Goal: Navigation & Orientation: Find specific page/section

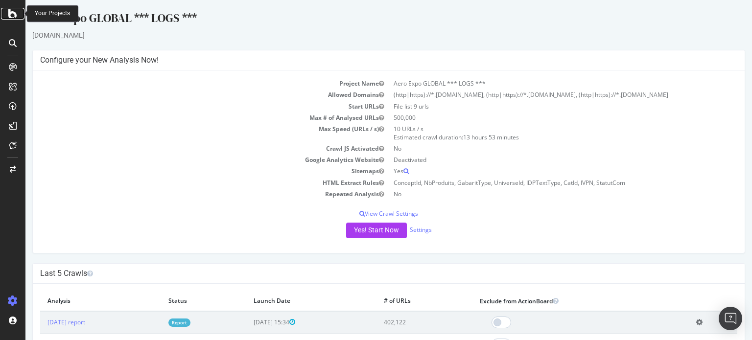
click at [11, 9] on icon at bounding box center [12, 14] width 9 height 12
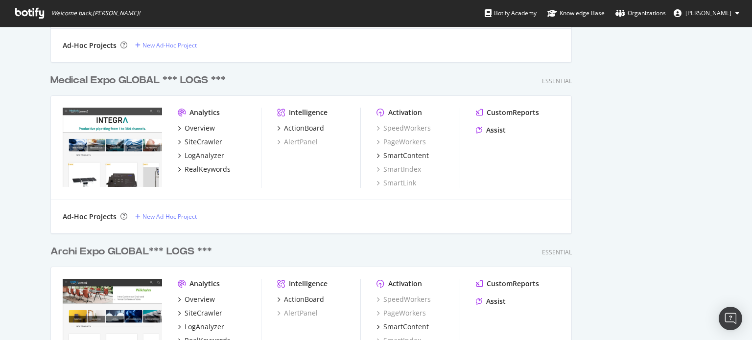
scroll to position [538, 0]
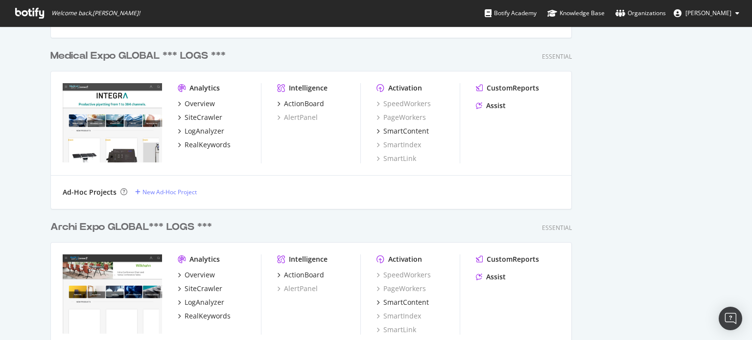
click at [159, 229] on div "Archi Expo GLOBAL*** LOGS ***" at bounding box center [131, 227] width 162 height 14
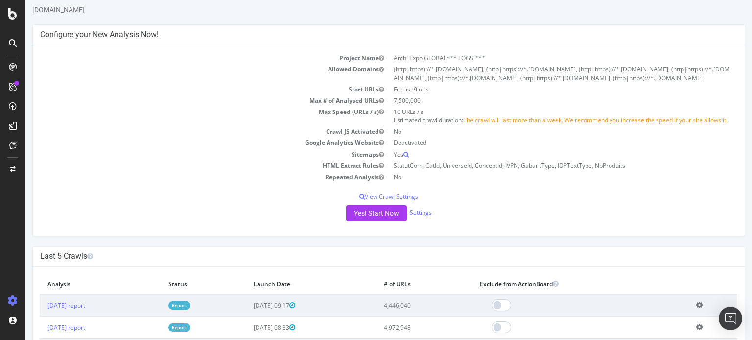
scroll to position [49, 0]
